Goal: Find contact information: Find contact information

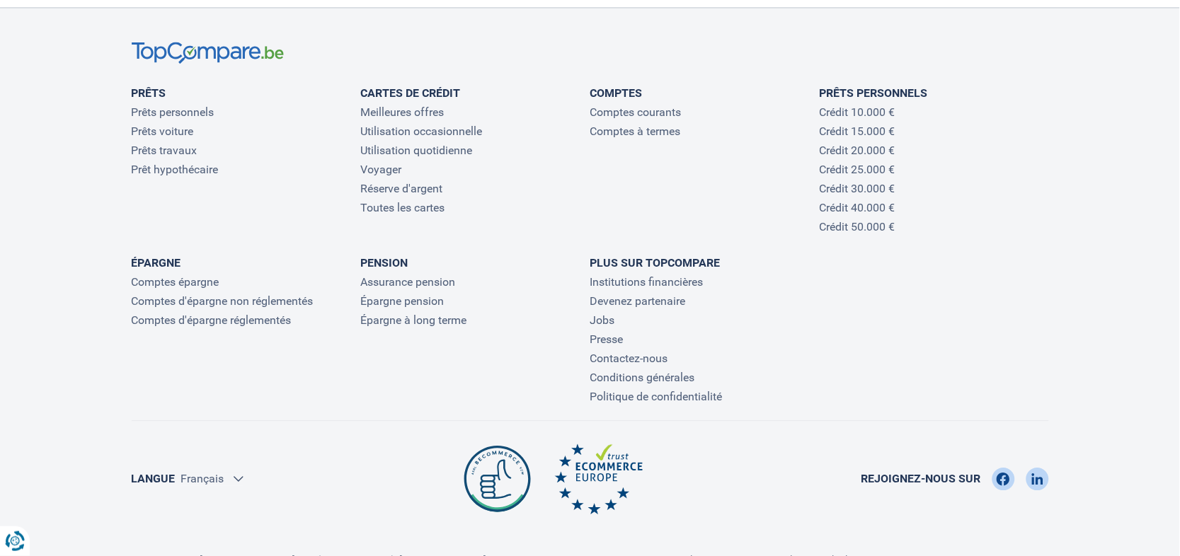
scroll to position [4654, 0]
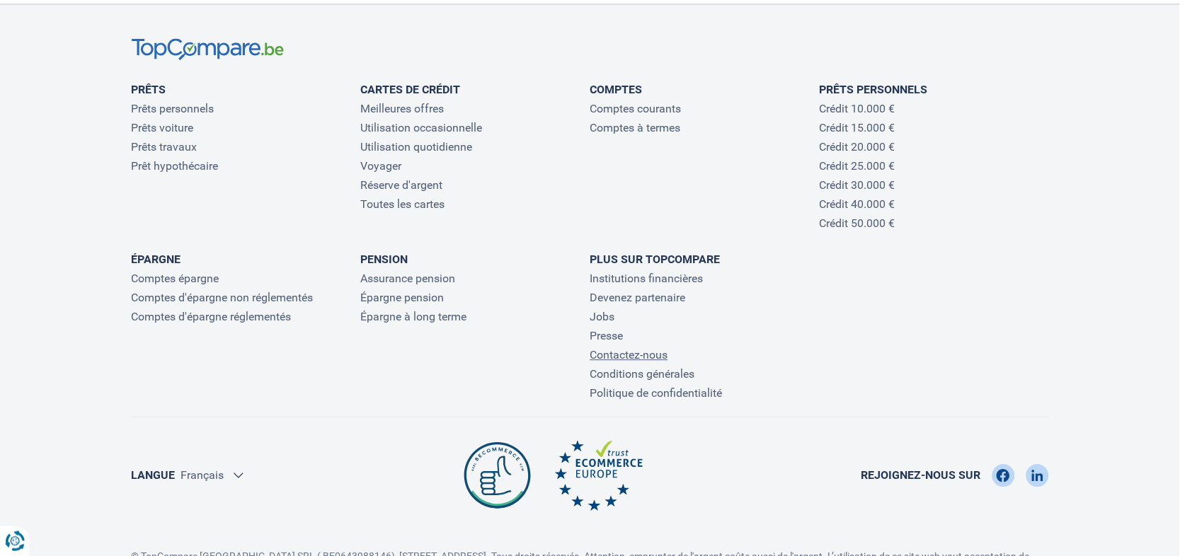
click at [641, 362] on link "Contactez-nous" at bounding box center [629, 354] width 78 height 13
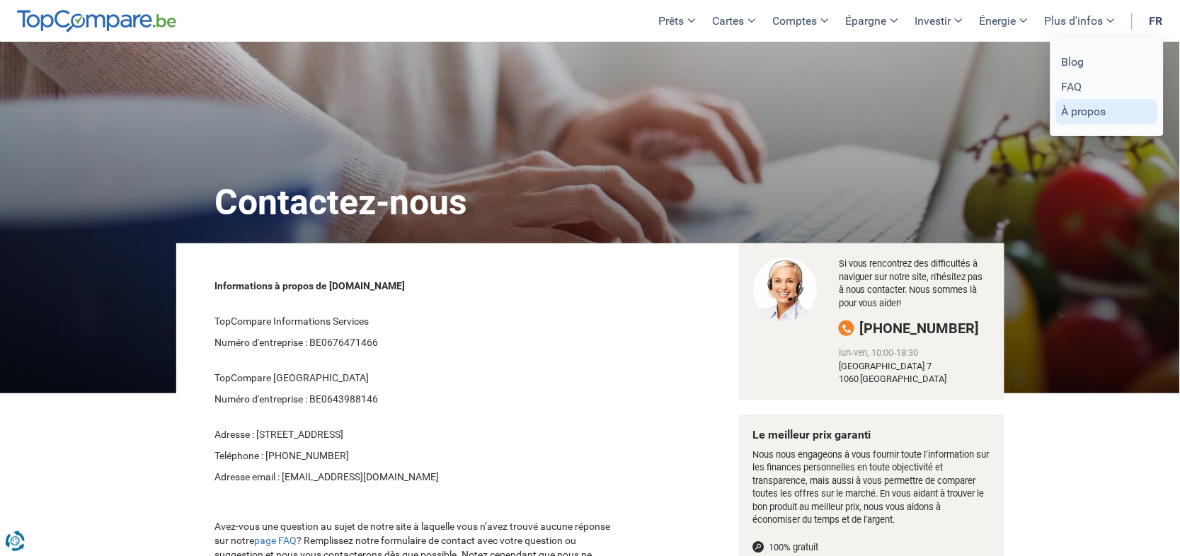
click at [1088, 112] on link "À propos" at bounding box center [1107, 111] width 102 height 25
